Goal: Check status: Check status

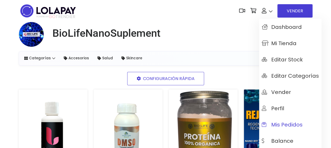
click at [282, 128] on span "Mis pedidos" at bounding box center [281, 125] width 41 height 6
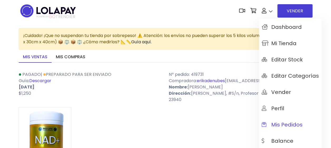
click at [287, 122] on span "Mis pedidos" at bounding box center [281, 125] width 41 height 6
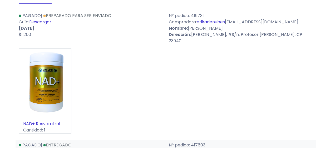
scroll to position [26, 0]
